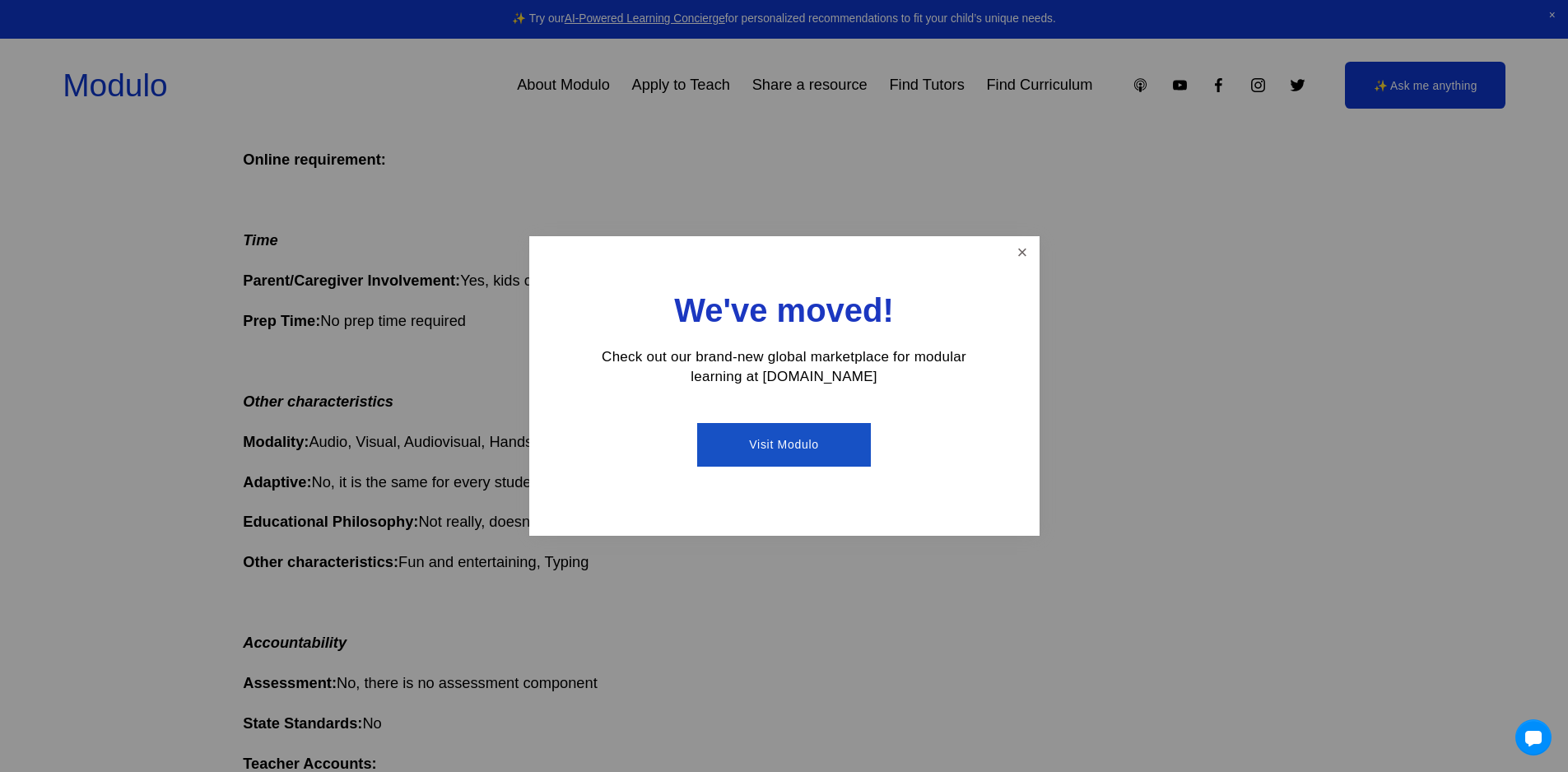
scroll to position [988, 0]
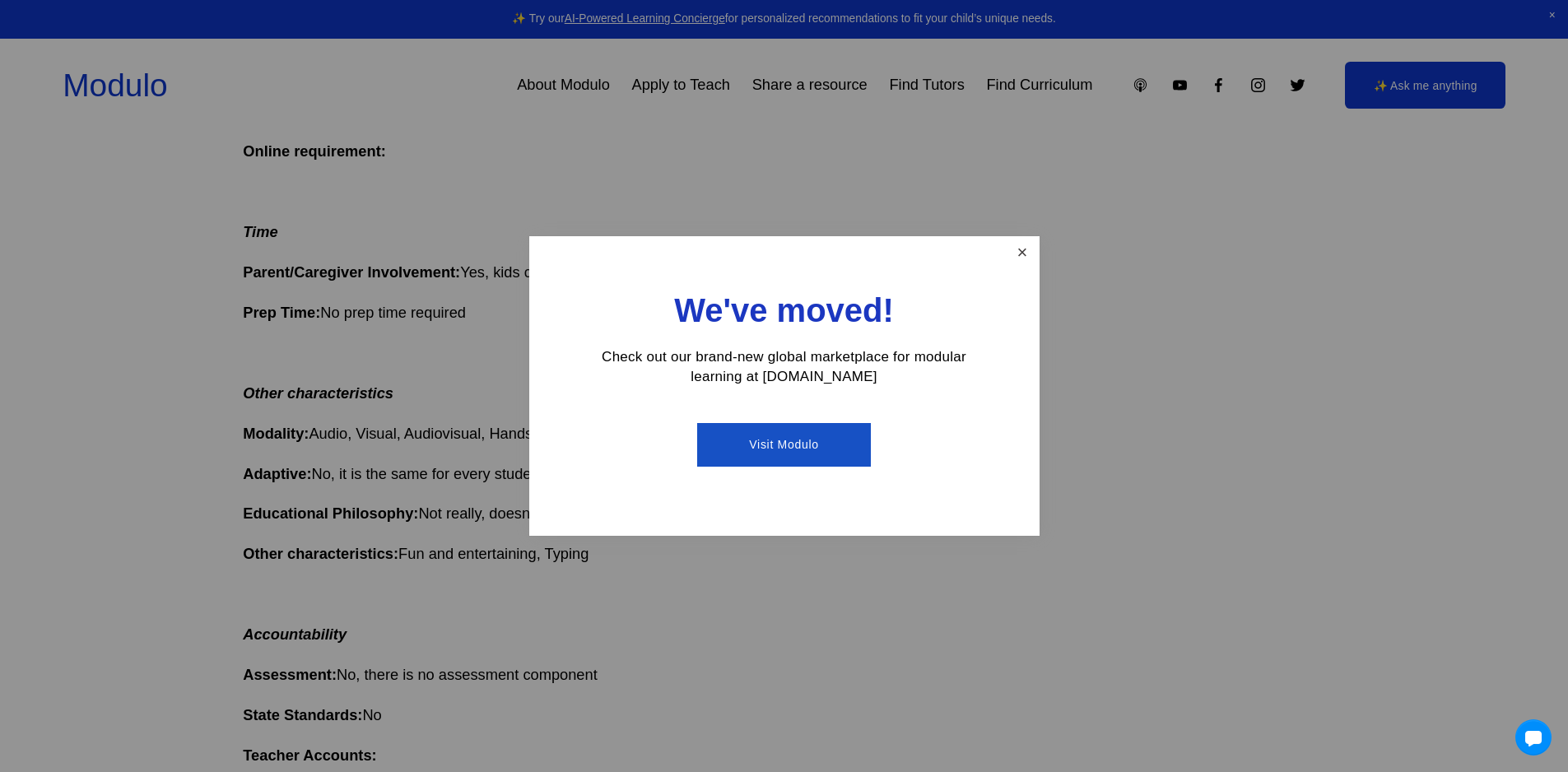
click at [1010, 239] on link "Close" at bounding box center [1022, 254] width 29 height 29
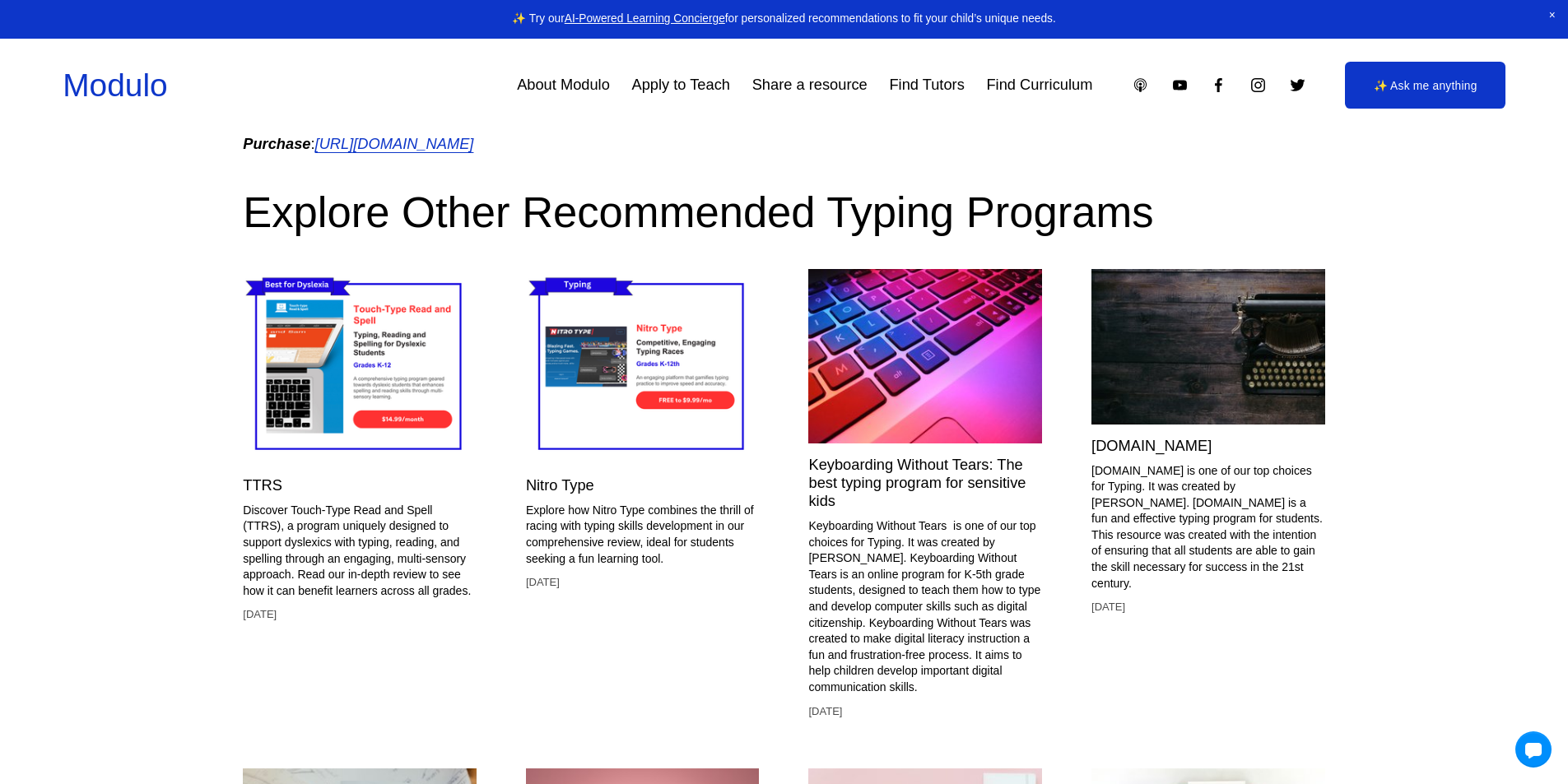
scroll to position [1728, 0]
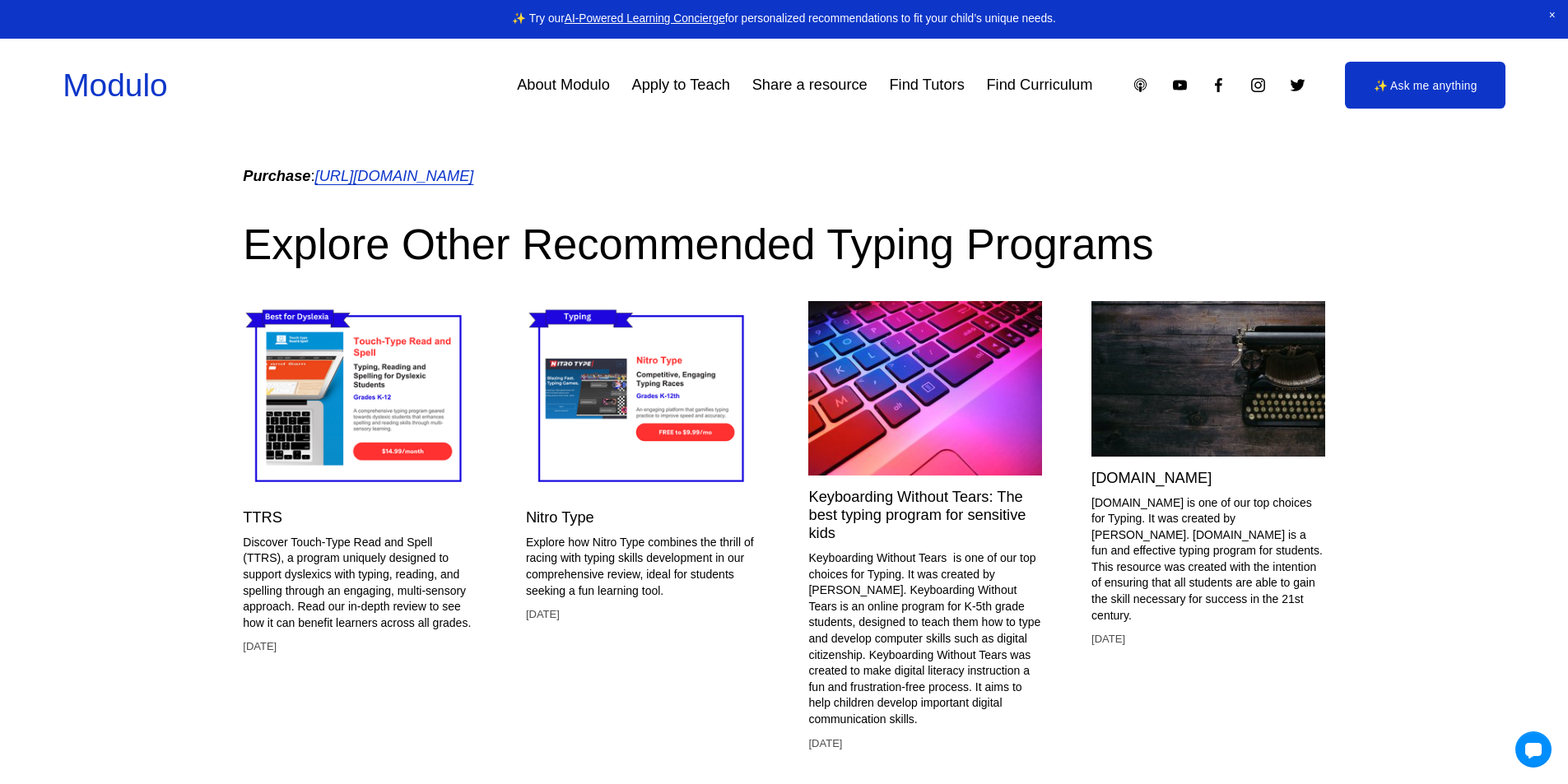
click at [976, 423] on img at bounding box center [925, 388] width 233 height 175
click at [652, 423] on img at bounding box center [643, 399] width 233 height 195
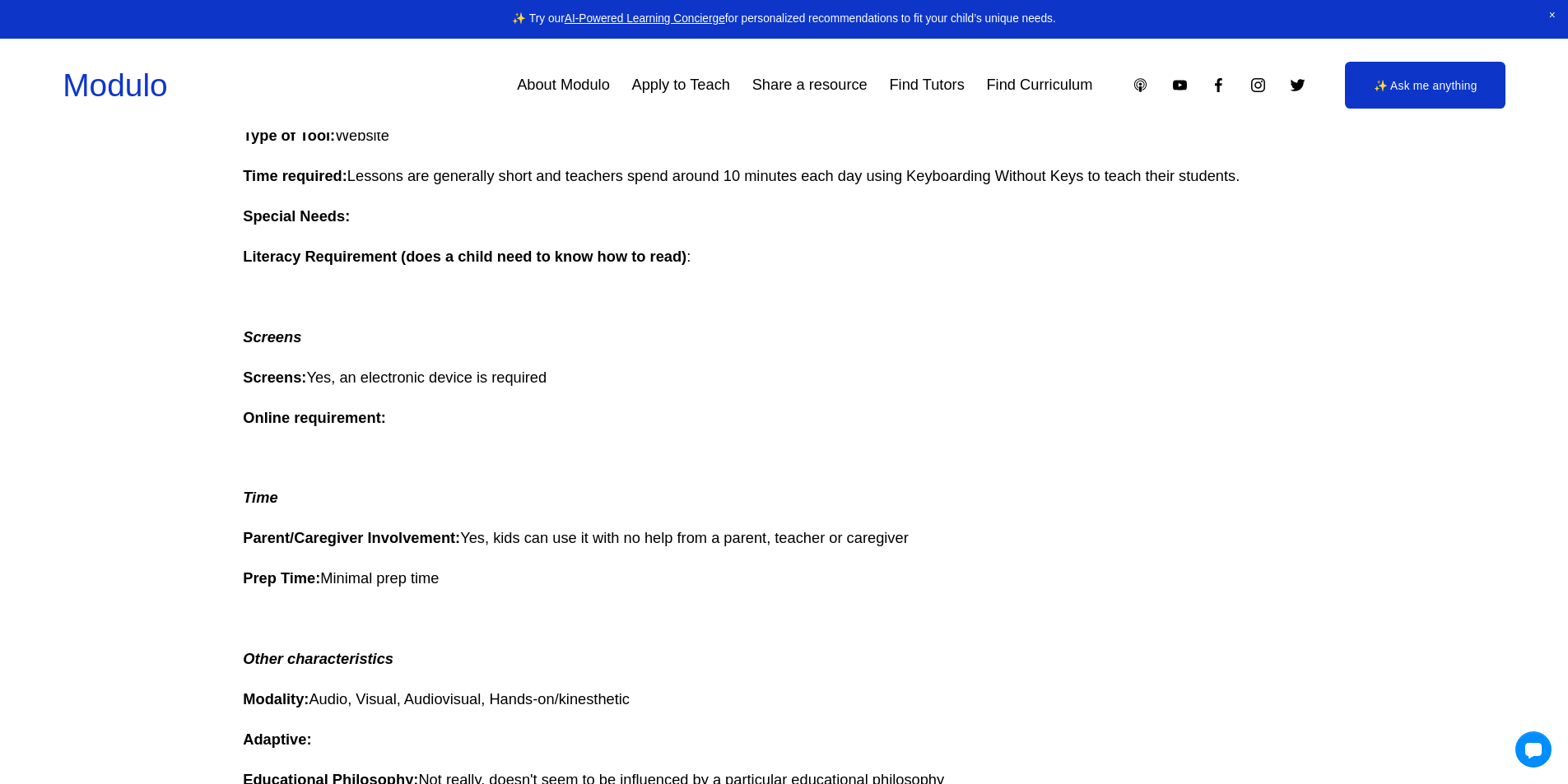
scroll to position [3231, 0]
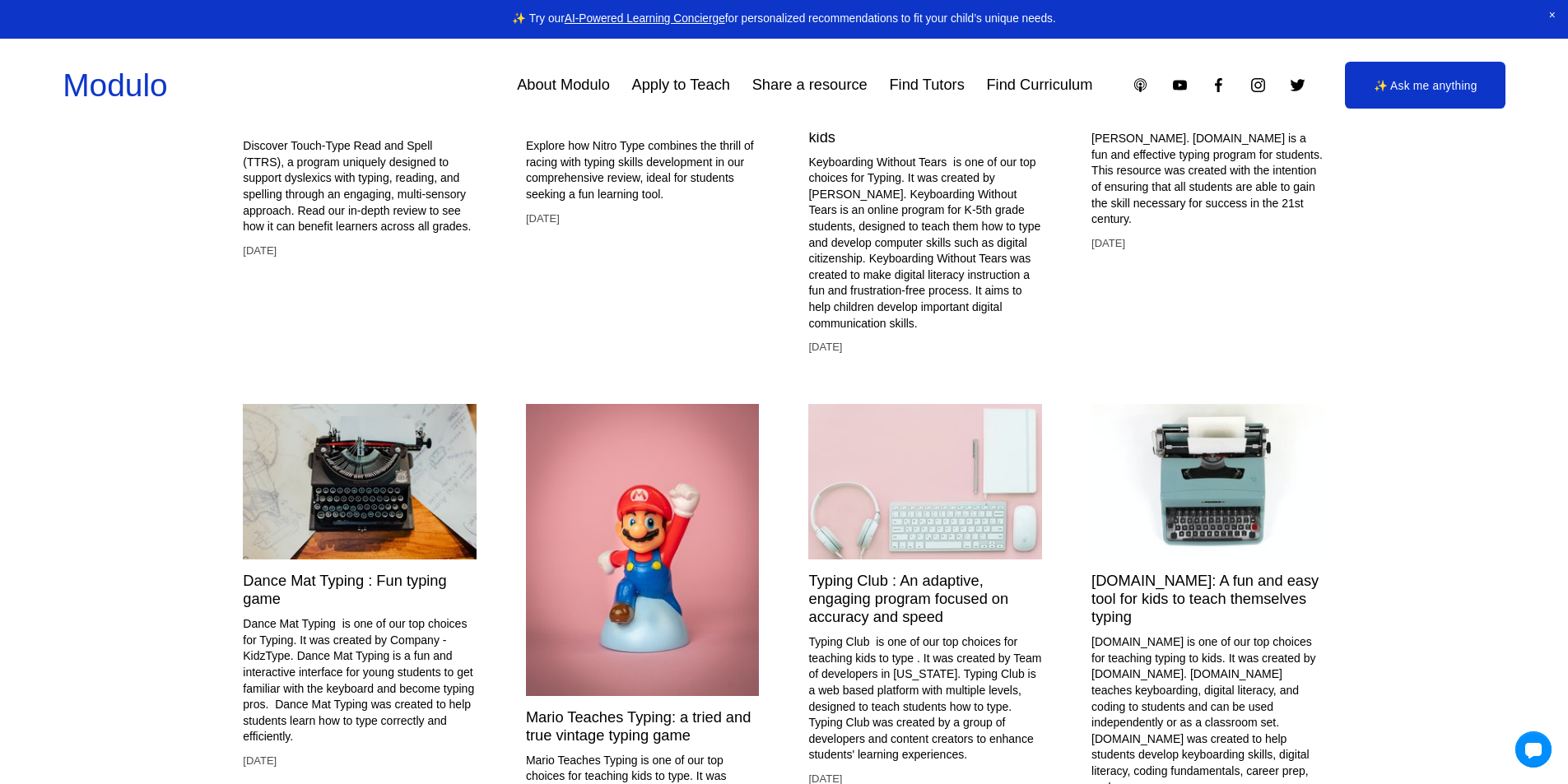
scroll to position [4936, 0]
